Goal: Task Accomplishment & Management: Use online tool/utility

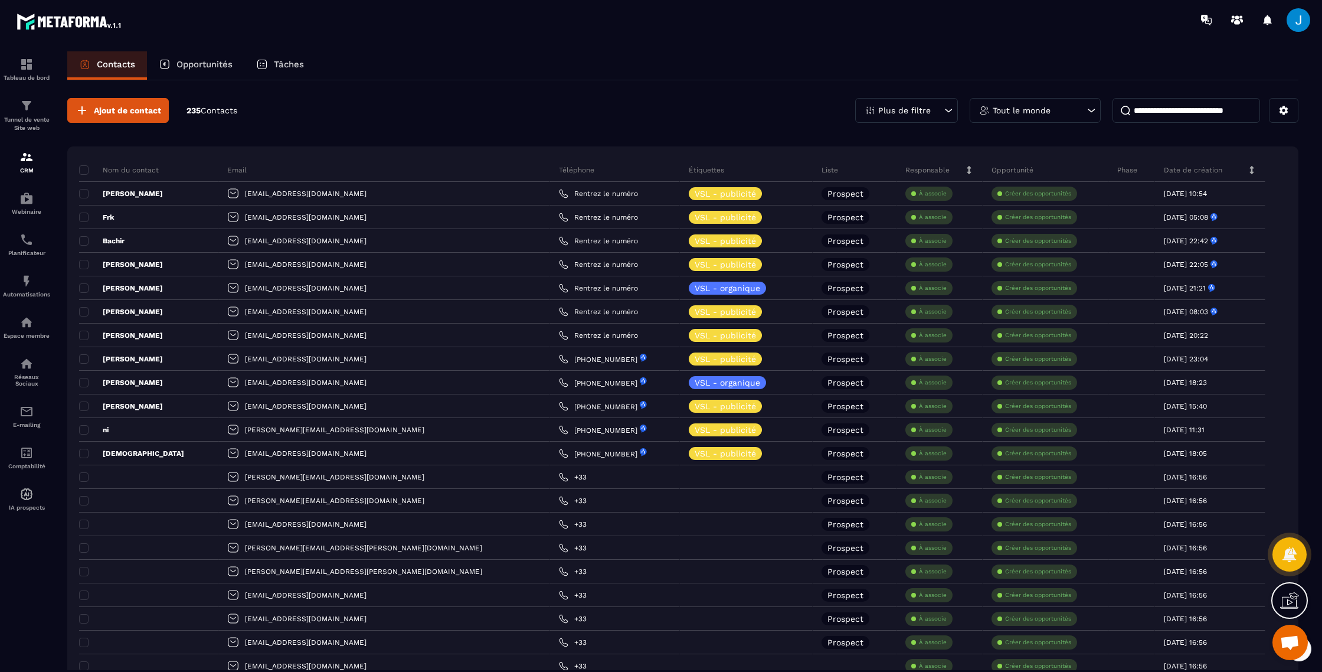
scroll to position [1398, 0]
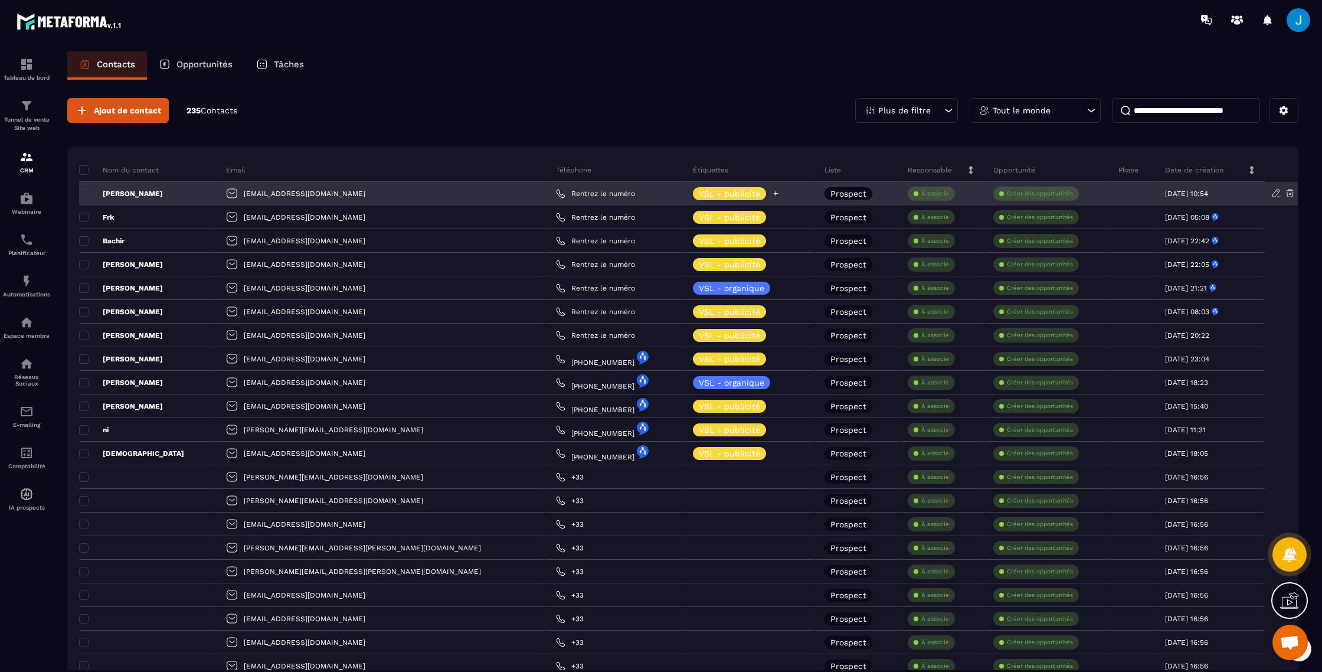
click at [773, 192] on icon at bounding box center [775, 193] width 5 height 5
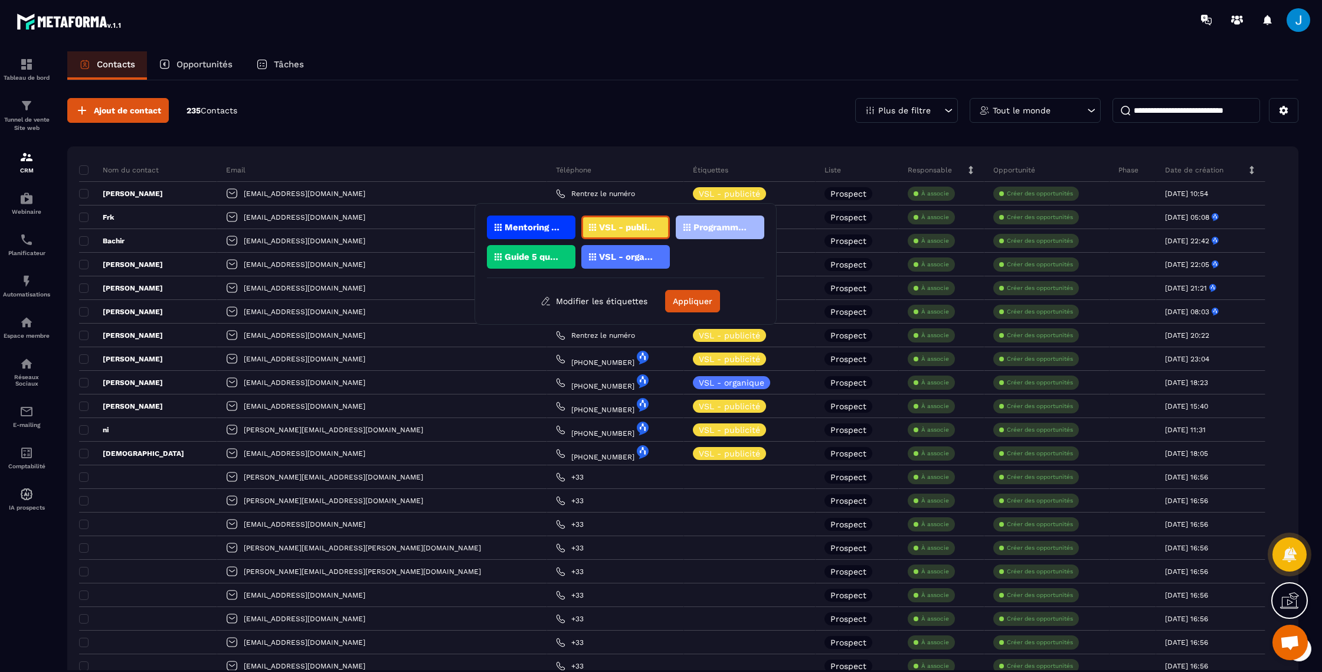
click at [699, 234] on div "Programme Finance Anti-Fragile" at bounding box center [720, 227] width 89 height 24
click at [635, 251] on div "VSL - organique" at bounding box center [625, 257] width 89 height 24
click at [642, 256] on p "VSL - organique" at bounding box center [627, 257] width 57 height 8
click at [719, 231] on p "Programme Finance Anti-Fragile" at bounding box center [722, 227] width 57 height 8
click at [682, 301] on button "Appliquer" at bounding box center [692, 301] width 55 height 22
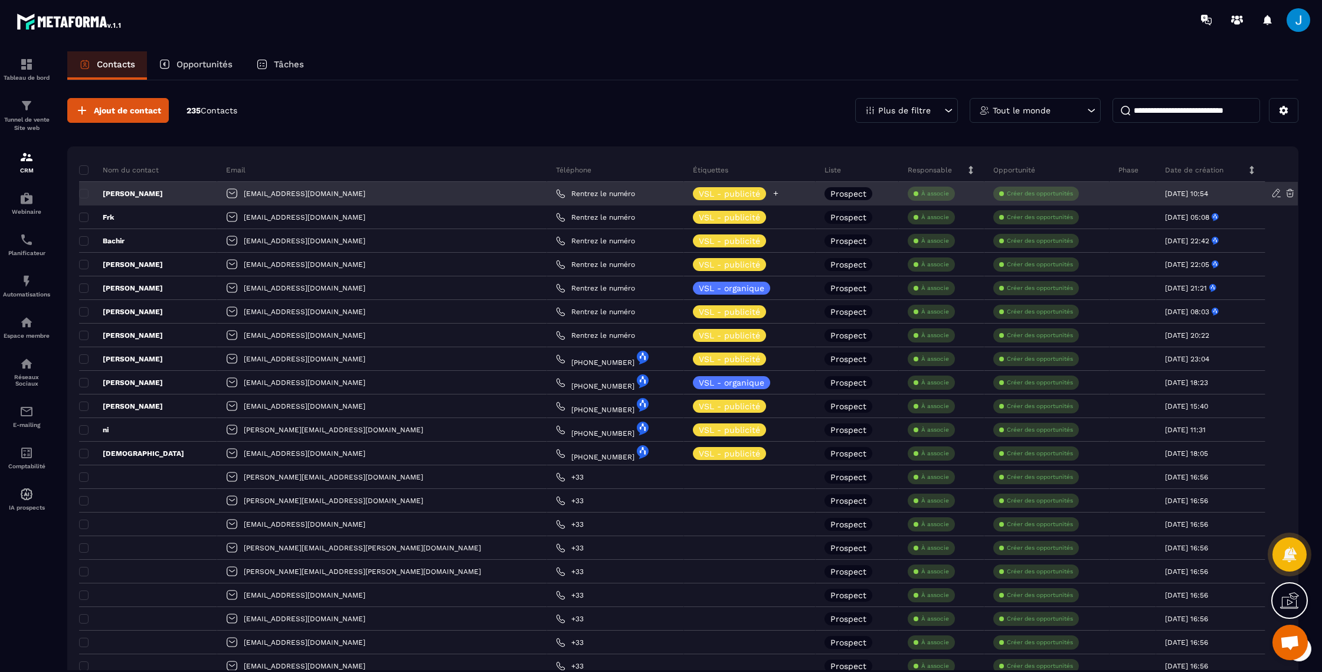
click at [699, 194] on p "VSL - publicité" at bounding box center [729, 193] width 61 height 8
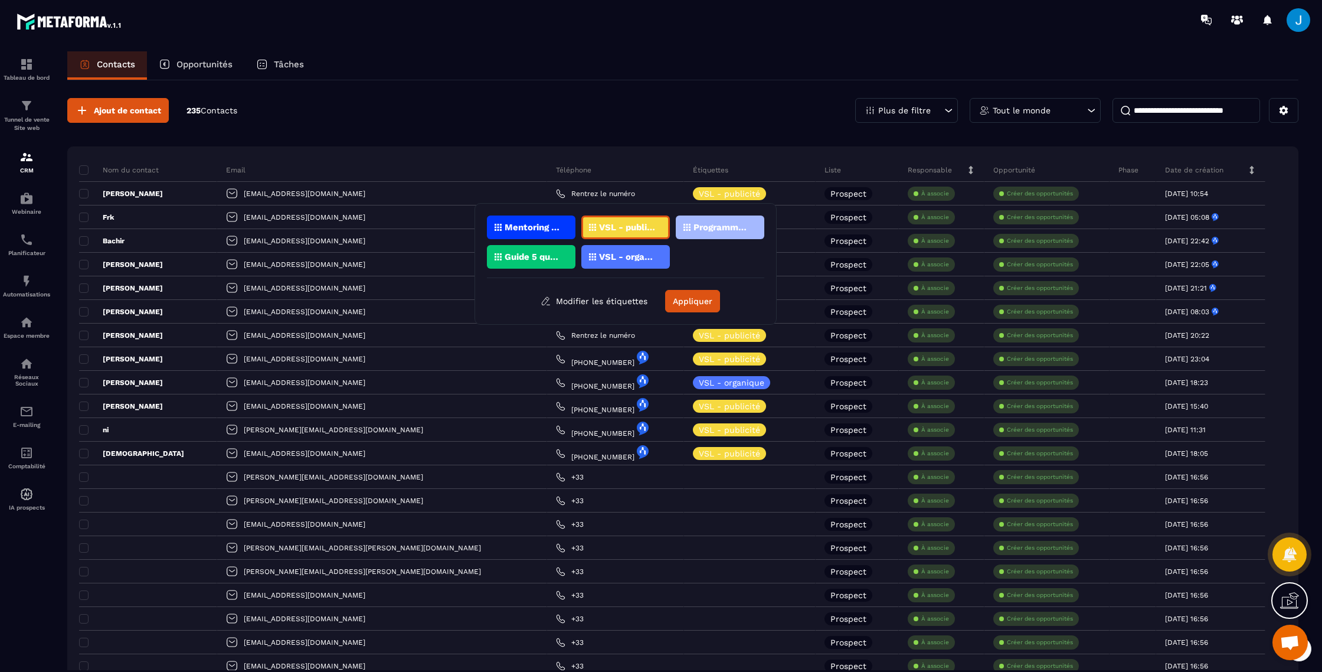
click at [714, 224] on p "Programme Finance Anti-Fragile" at bounding box center [722, 227] width 57 height 8
click at [652, 248] on div "VSL - organique" at bounding box center [625, 257] width 89 height 24
click at [630, 257] on p "VSL - organique" at bounding box center [627, 257] width 57 height 8
click at [718, 225] on p "Programme Finance Anti-Fragile" at bounding box center [722, 227] width 57 height 8
click at [646, 236] on div "VSL - publicité" at bounding box center [625, 227] width 89 height 24
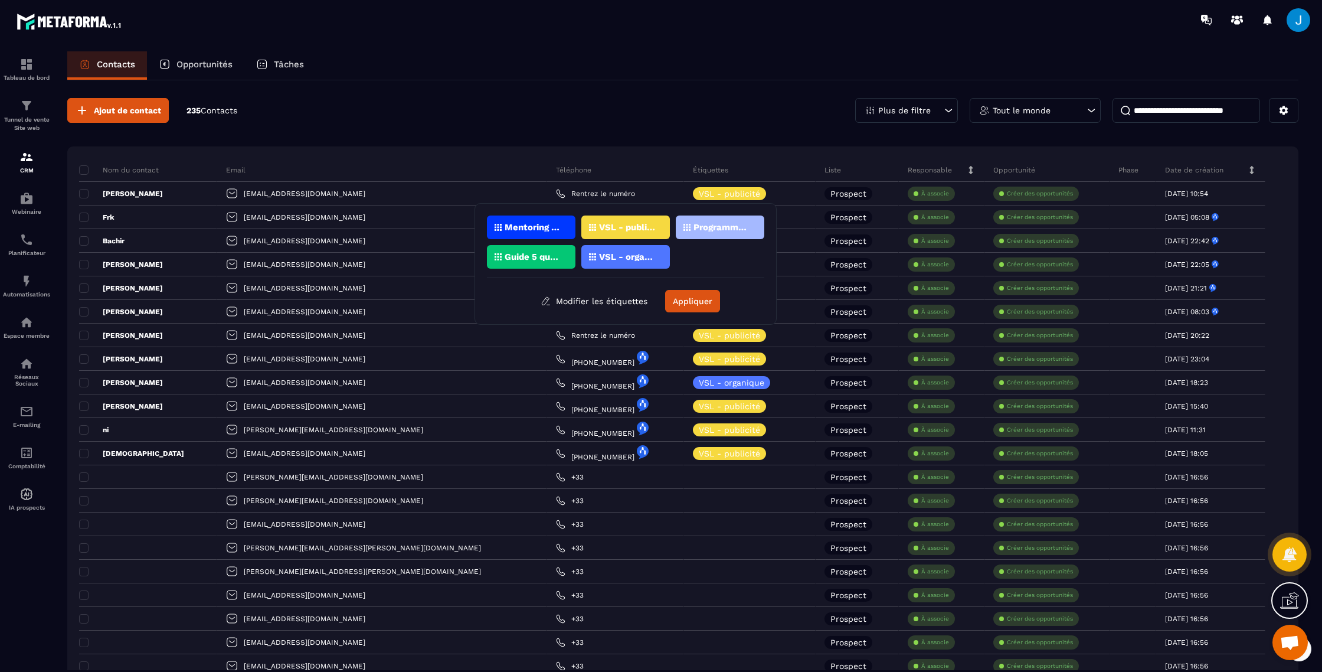
drag, startPoint x: 646, startPoint y: 228, endPoint x: 636, endPoint y: 220, distance: 13.4
click at [646, 228] on p "VSL - publicité" at bounding box center [627, 227] width 57 height 8
click at [689, 302] on button "Appliquer" at bounding box center [692, 301] width 55 height 22
